Goal: Task Accomplishment & Management: Manage account settings

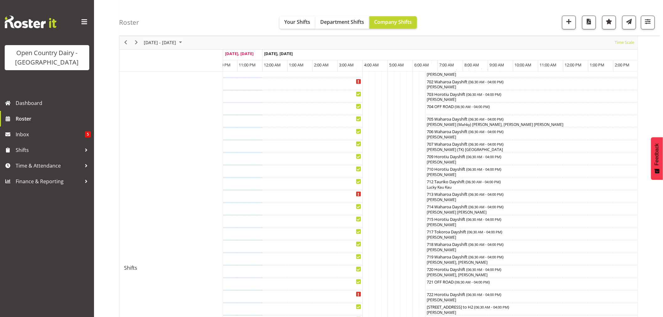
scroll to position [145, 0]
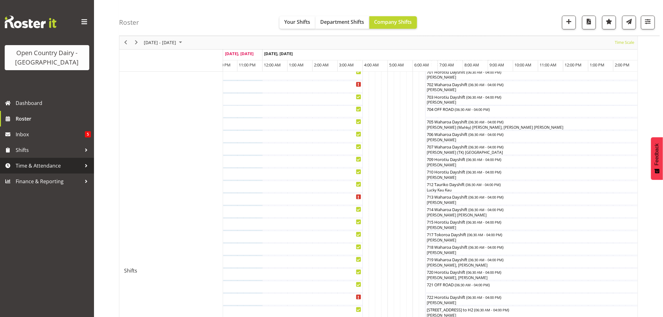
click at [42, 165] on span "Time & Attendance" at bounding box center [49, 165] width 66 height 9
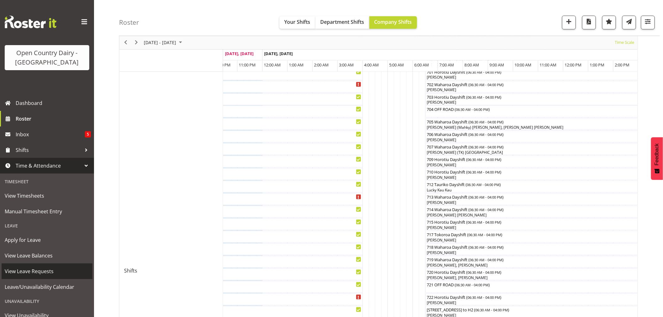
click at [38, 269] on span "View Leave Requests" at bounding box center [47, 271] width 85 height 9
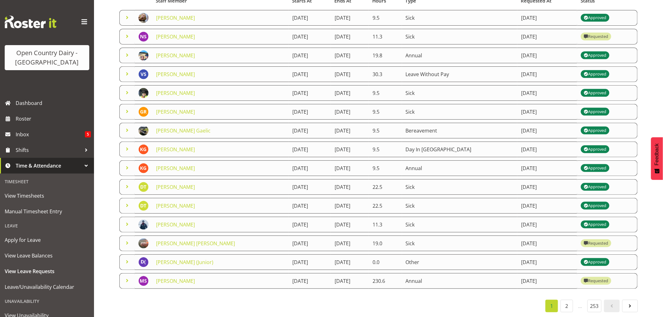
scroll to position [78, 0]
click at [564, 302] on link "2" at bounding box center [567, 306] width 13 height 13
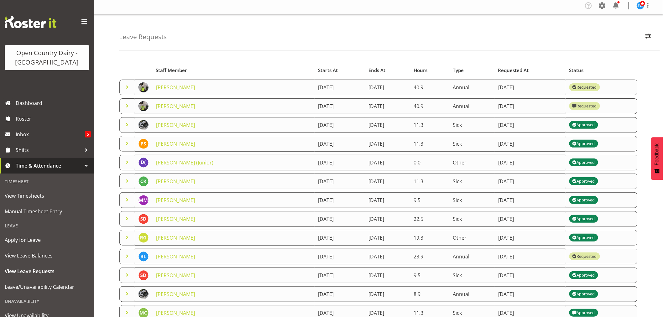
scroll to position [0, 0]
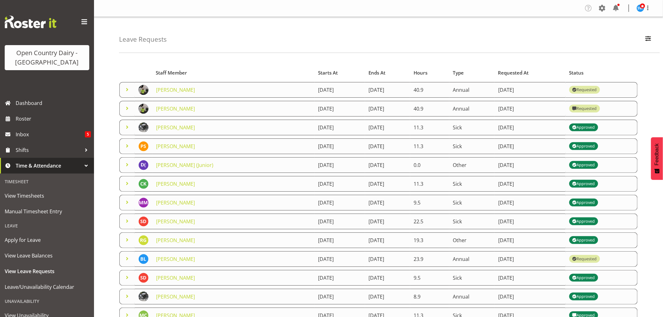
click at [126, 109] on span at bounding box center [128, 109] width 8 height 8
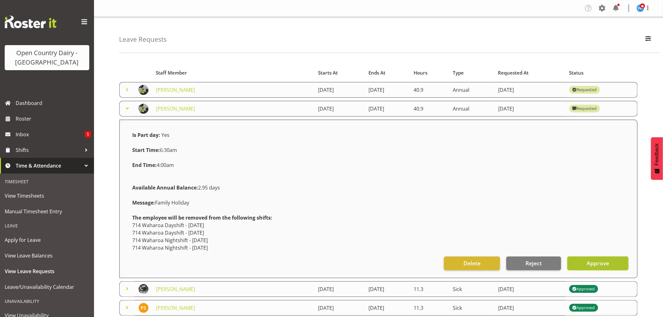
click at [596, 262] on span "Approve" at bounding box center [598, 263] width 23 height 8
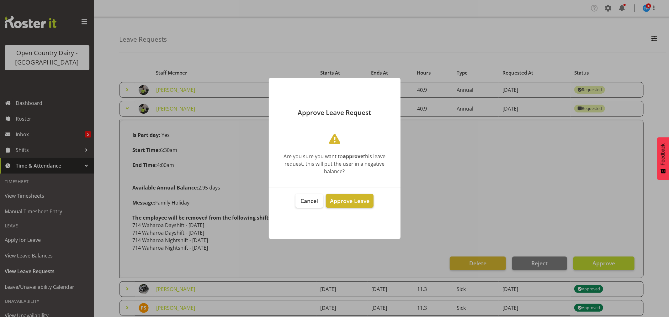
click at [353, 202] on span "Approve Leave" at bounding box center [350, 201] width 40 height 8
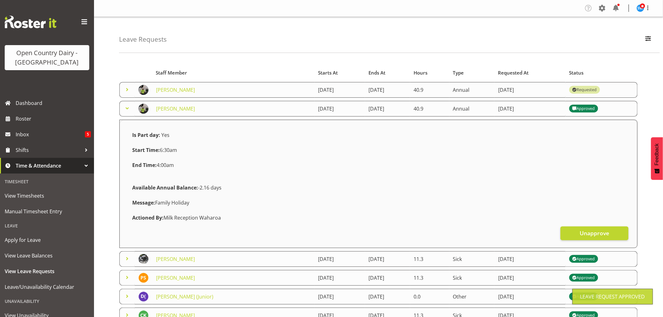
click at [204, 57] on div "Leave Requests Search Search for a particular employee Status All Approved Requ…" at bounding box center [378, 269] width 569 height 504
click at [127, 89] on span at bounding box center [128, 90] width 8 height 8
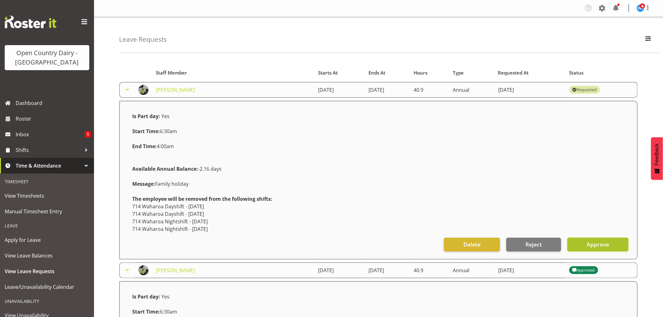
click at [604, 245] on span "Approve" at bounding box center [598, 244] width 23 height 8
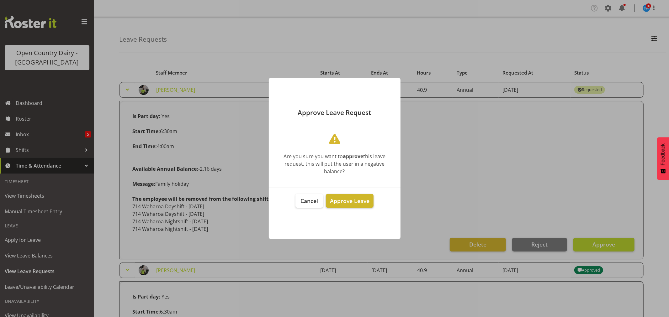
click at [346, 199] on span "Approve Leave" at bounding box center [350, 201] width 40 height 8
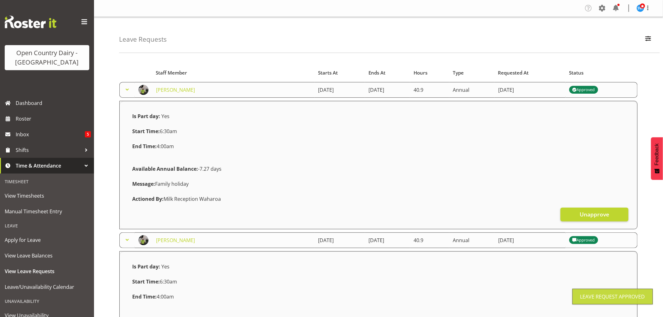
click at [125, 90] on span at bounding box center [128, 90] width 8 height 8
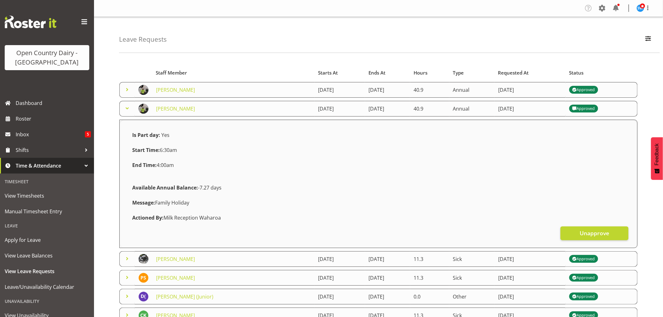
click at [125, 108] on span at bounding box center [128, 109] width 8 height 8
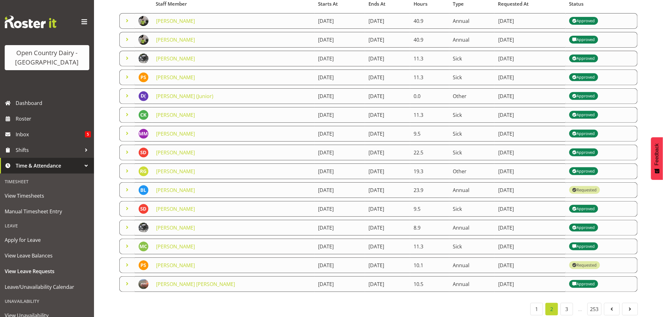
scroll to position [78, 0]
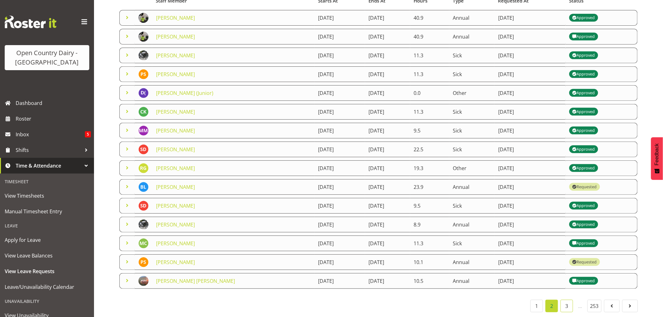
click at [567, 301] on link "3" at bounding box center [567, 306] width 13 height 13
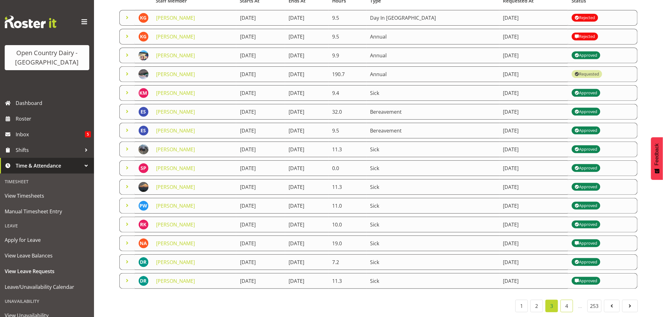
click at [566, 302] on link "4" at bounding box center [567, 306] width 13 height 13
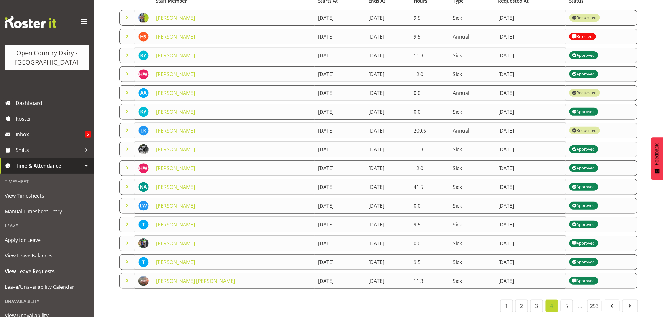
click at [125, 14] on span at bounding box center [128, 18] width 8 height 8
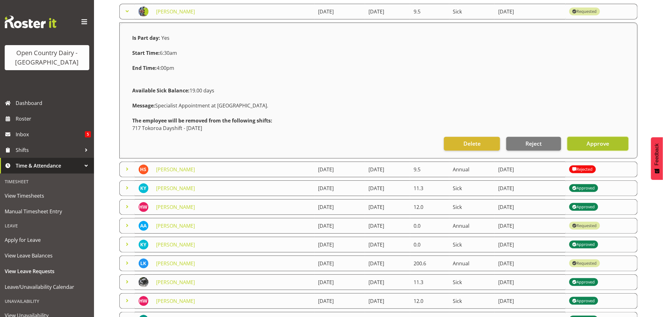
click at [613, 142] on button "Approve" at bounding box center [598, 144] width 61 height 14
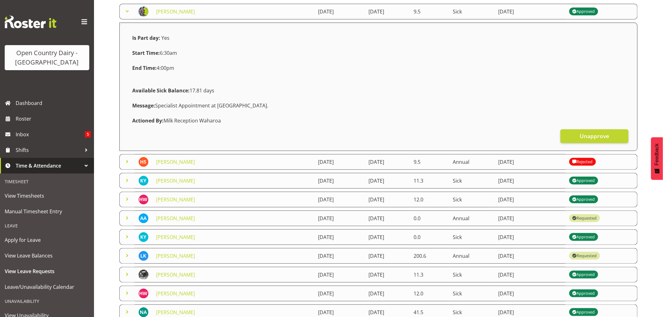
click at [128, 11] on span at bounding box center [128, 12] width 8 height 8
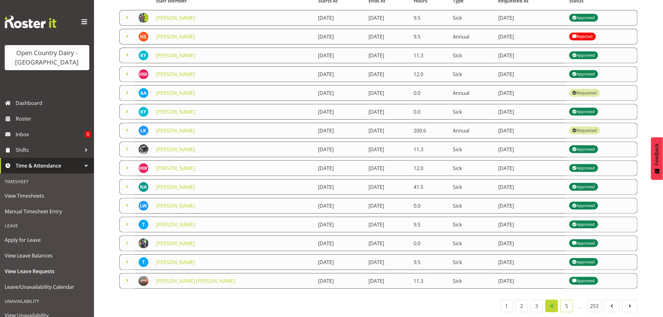
click at [566, 300] on link "5" at bounding box center [567, 306] width 13 height 13
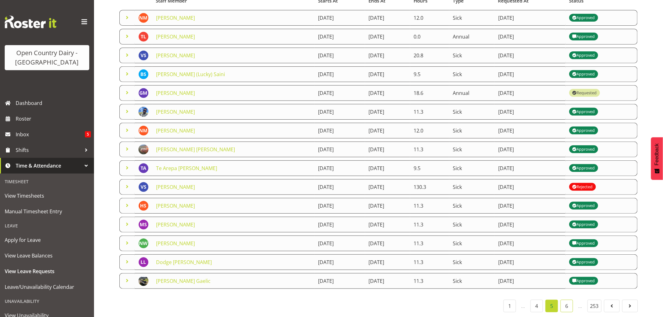
click at [566, 300] on link "6" at bounding box center [567, 306] width 13 height 13
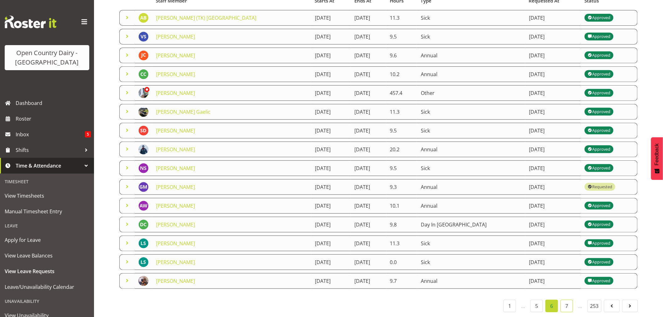
click at [567, 300] on link "7" at bounding box center [567, 306] width 13 height 13
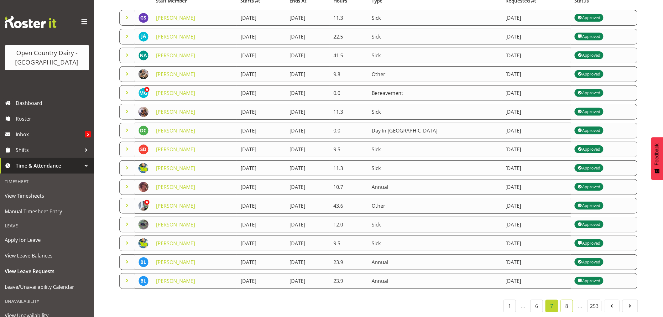
click at [567, 300] on link "8" at bounding box center [567, 306] width 13 height 13
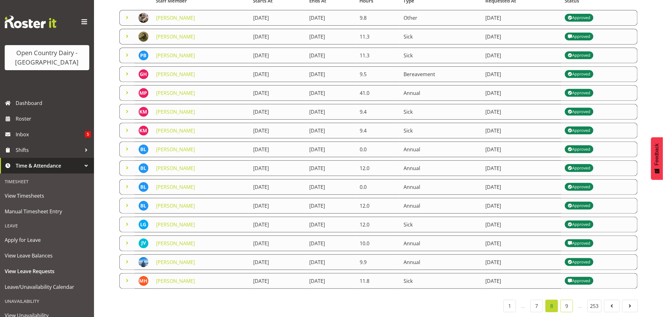
click at [567, 300] on link "9" at bounding box center [567, 306] width 13 height 13
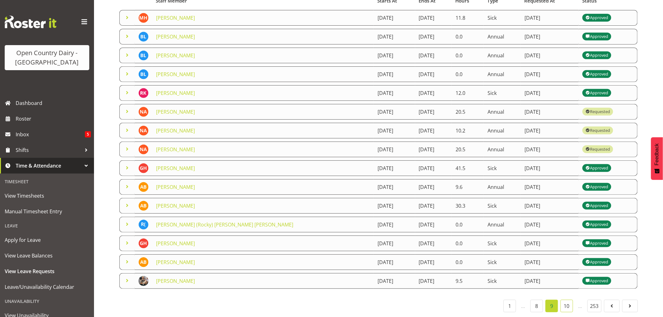
click at [567, 300] on link "10" at bounding box center [567, 306] width 13 height 13
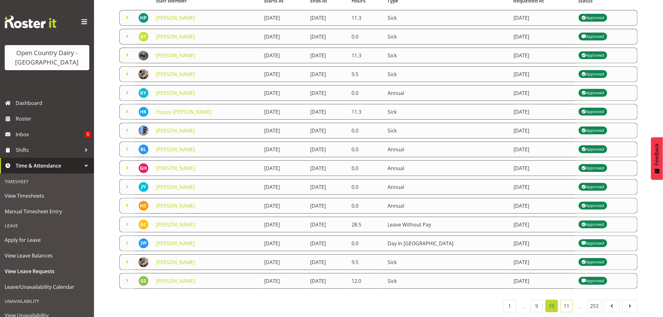
click at [567, 300] on link "11" at bounding box center [567, 306] width 13 height 13
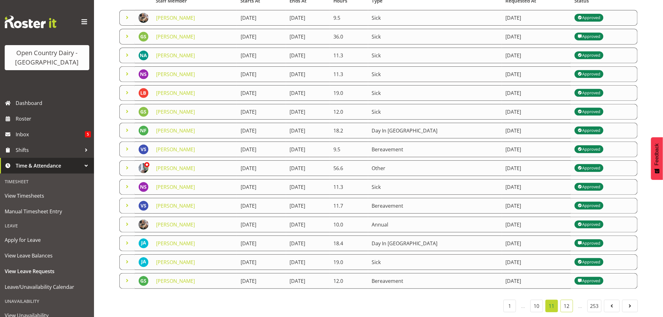
click at [567, 300] on link "12" at bounding box center [567, 306] width 13 height 13
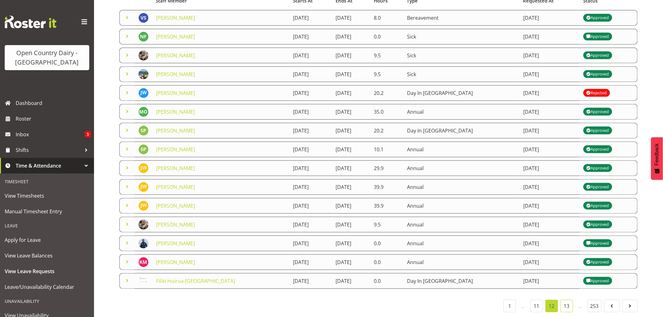
click at [567, 300] on link "13" at bounding box center [567, 306] width 13 height 13
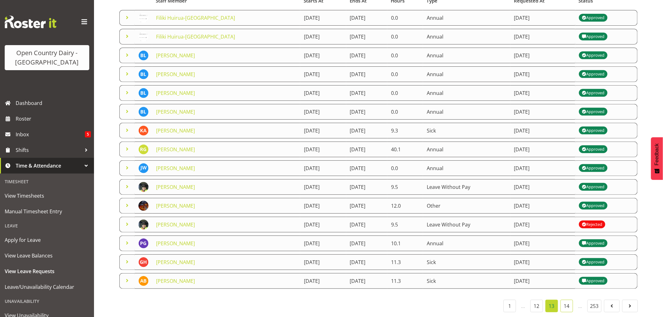
click at [567, 300] on link "14" at bounding box center [567, 306] width 13 height 13
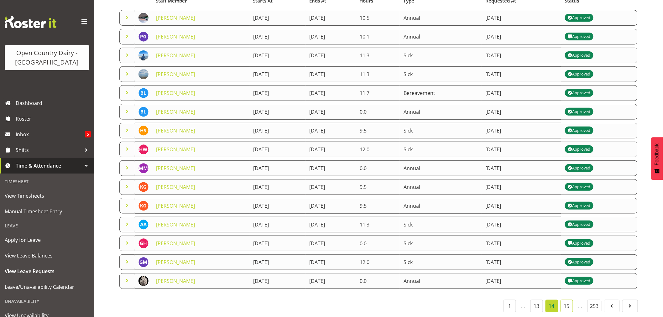
click at [567, 300] on link "15" at bounding box center [567, 306] width 13 height 13
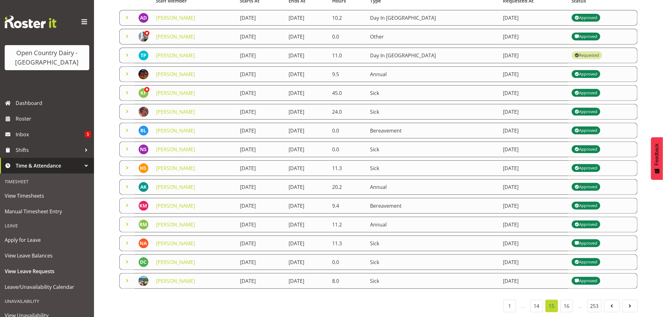
click at [127, 51] on span at bounding box center [128, 55] width 8 height 8
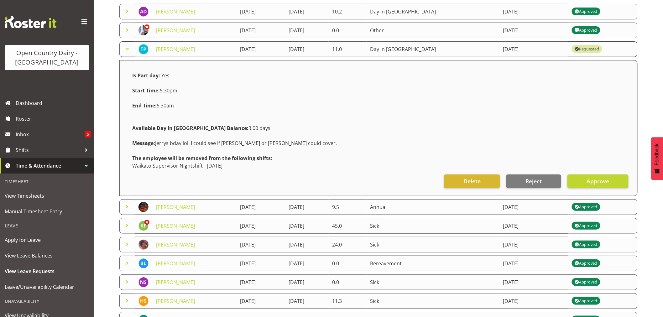
click at [124, 50] on span at bounding box center [128, 49] width 8 height 8
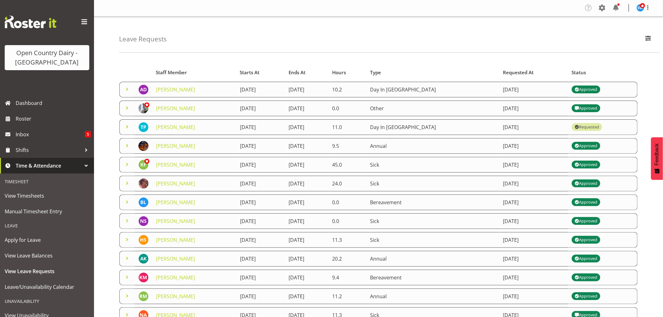
scroll to position [0, 0]
click at [20, 121] on span "Roster" at bounding box center [53, 118] width 75 height 9
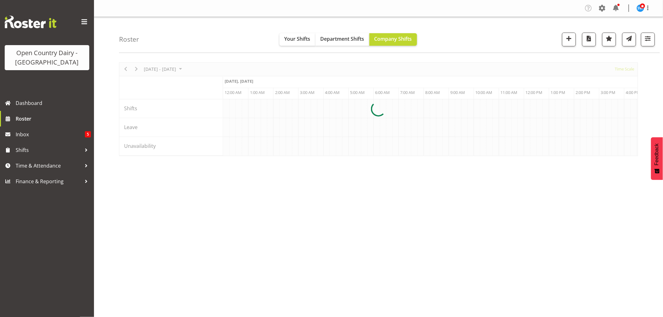
scroll to position [0, 3612]
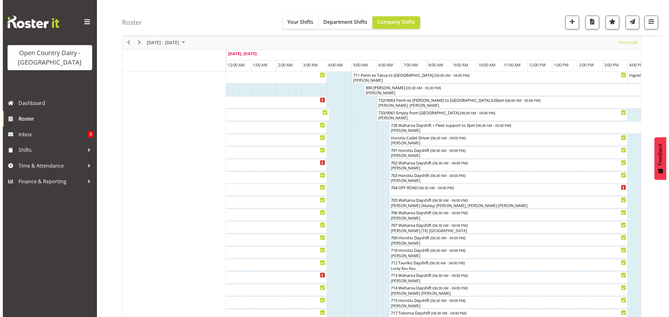
scroll to position [35, 0]
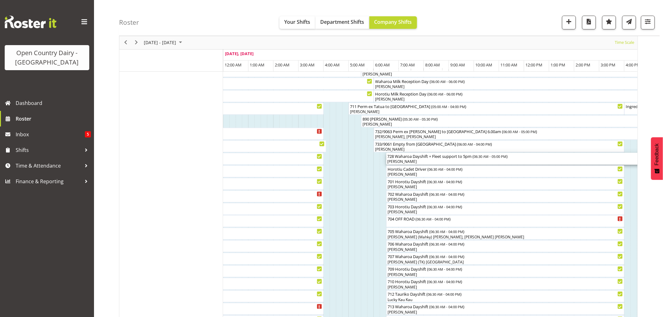
click at [397, 160] on div "[PERSON_NAME]" at bounding box center [518, 162] width 261 height 6
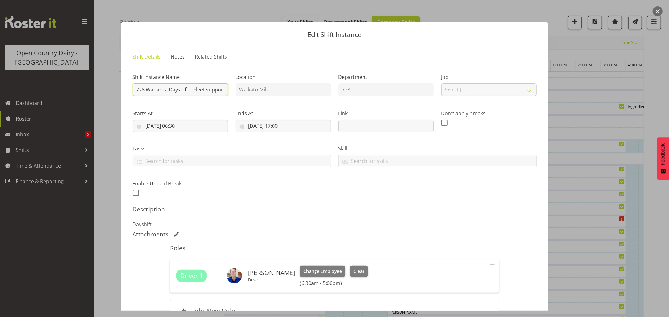
click at [188, 90] on input "728 Waharoa Dayshift + Fleet support to 5pm" at bounding box center [180, 89] width 95 height 13
type input "728 Waharoa Dayshift"
click at [245, 212] on h5 "Description" at bounding box center [335, 210] width 404 height 8
click at [356, 270] on span "Clear" at bounding box center [358, 271] width 11 height 7
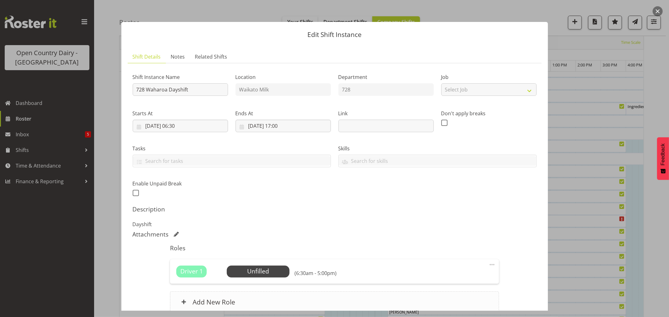
scroll to position [58, 0]
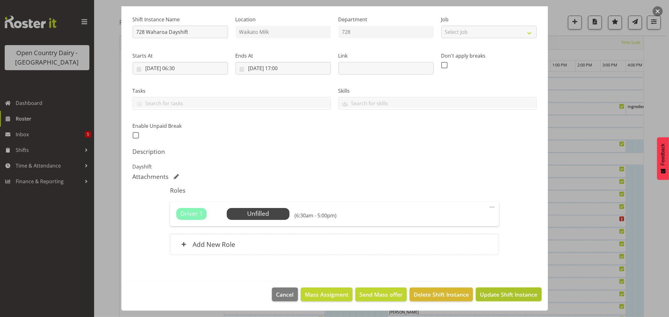
click at [503, 292] on span "Update Shift Instance" at bounding box center [508, 295] width 57 height 8
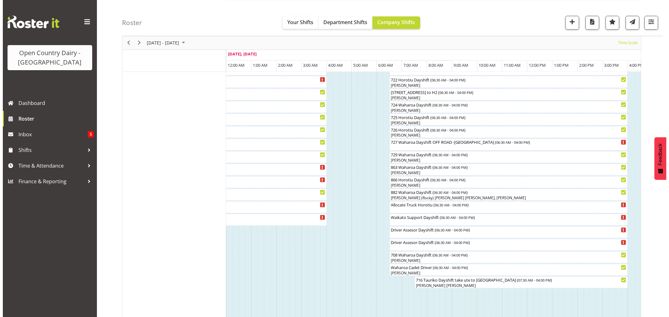
scroll to position [348, 0]
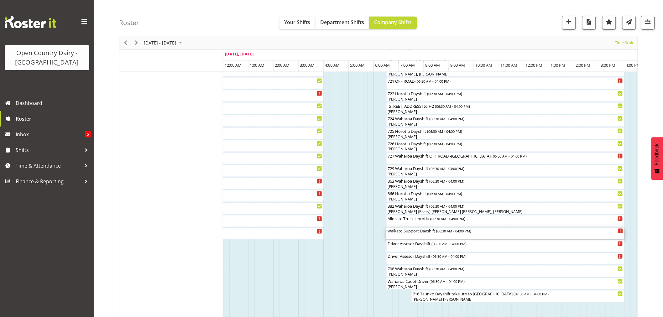
click at [418, 234] on div "Waikato Support Dayshift ( 06:30 AM - 04:00 PM )" at bounding box center [506, 234] width 236 height 12
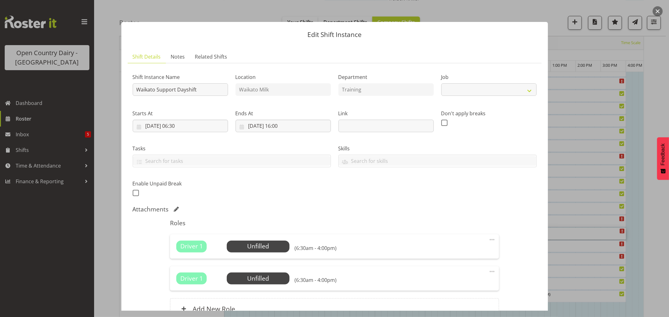
select select "9052"
click at [252, 249] on span "Select Employee" at bounding box center [258, 246] width 47 height 9
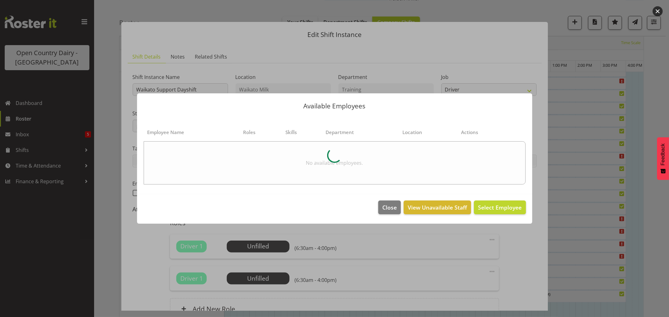
click at [267, 247] on div at bounding box center [334, 158] width 669 height 317
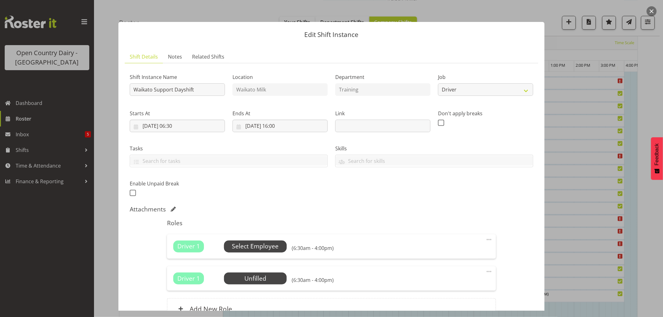
click at [254, 248] on span "Select Employee" at bounding box center [255, 246] width 47 height 9
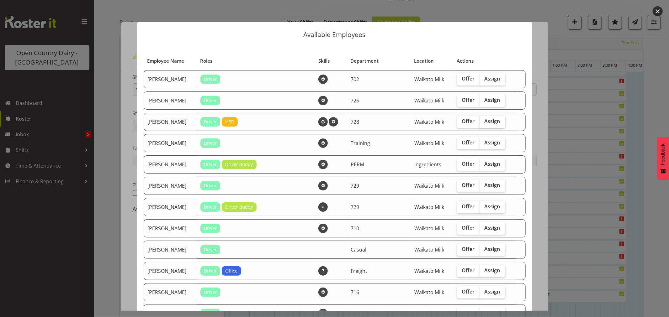
click at [487, 121] on span "Assign" at bounding box center [492, 121] width 16 height 6
click at [483, 121] on input "Assign" at bounding box center [481, 121] width 4 height 4
checkbox input "true"
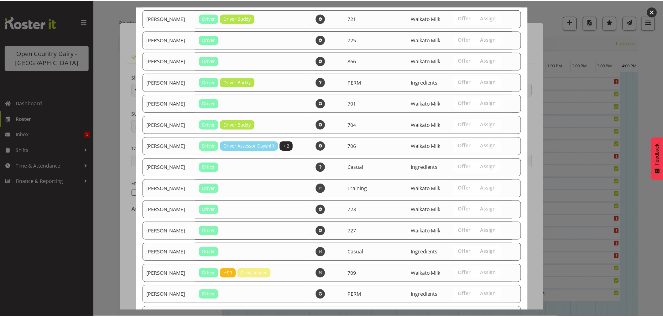
scroll to position [522, 0]
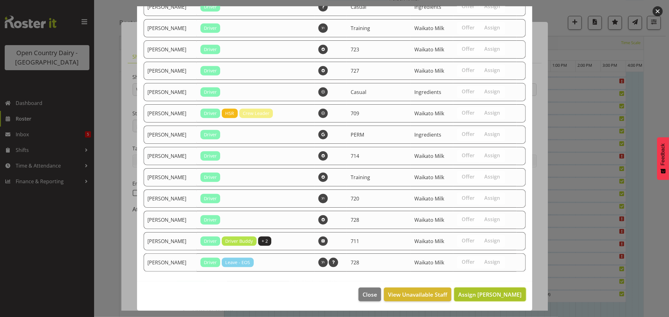
click at [493, 293] on span "Assign [PERSON_NAME]" at bounding box center [489, 295] width 63 height 8
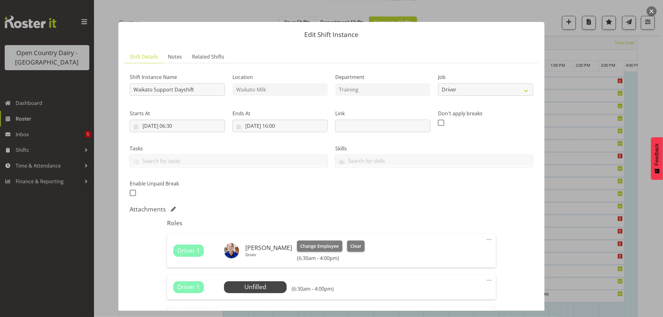
scroll to position [73, 0]
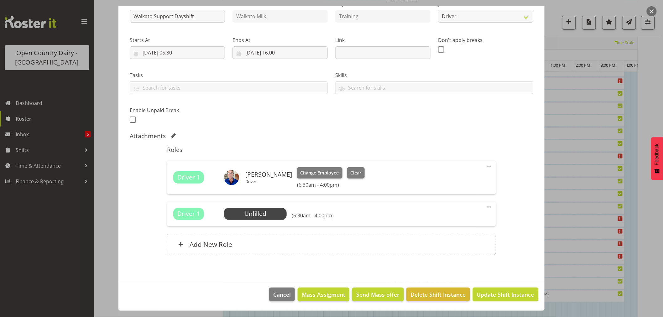
click at [493, 287] on footer "Cancel Mass Assigment Send Mass offer Delete Shift Instance Update Shift Instan…" at bounding box center [332, 296] width 426 height 29
click at [501, 293] on span "Update Shift Instance" at bounding box center [505, 295] width 57 height 8
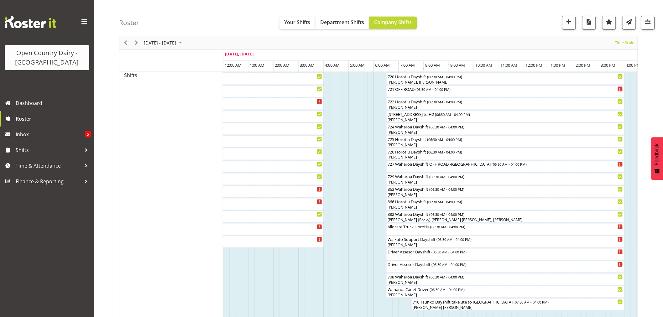
scroll to position [348, 0]
